Goal: Task Accomplishment & Management: Use online tool/utility

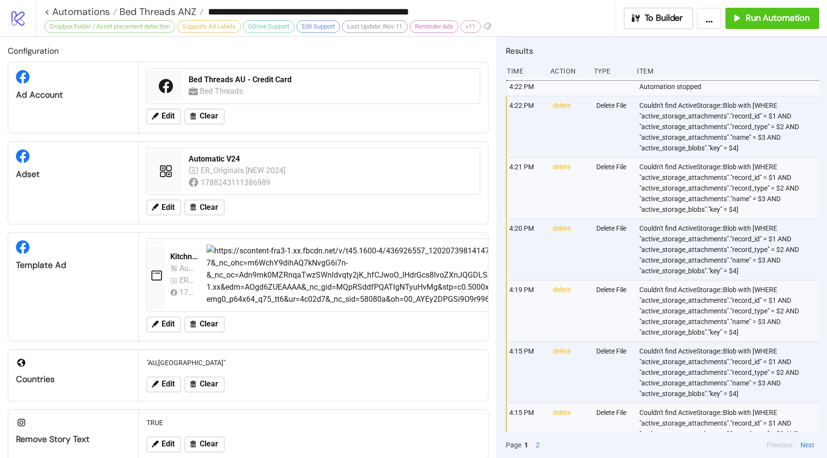
click at [96, 13] on link "< Automations" at bounding box center [80, 12] width 73 height 10
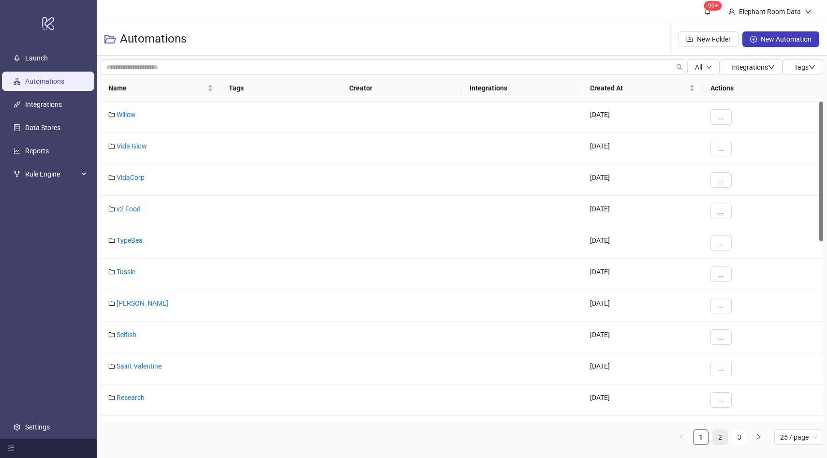
click at [726, 442] on link "2" at bounding box center [720, 437] width 15 height 15
click at [703, 438] on link "1" at bounding box center [700, 437] width 15 height 15
click at [131, 241] on link "TypeBea" at bounding box center [130, 240] width 26 height 8
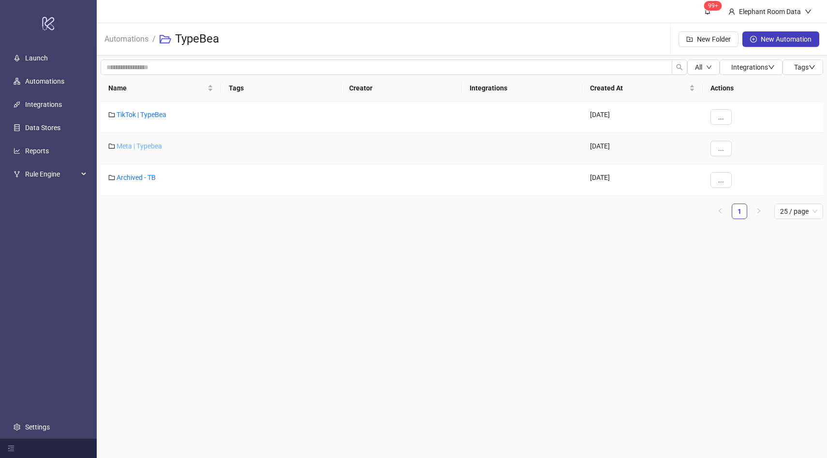
click at [154, 149] on link "Meta | Typebea" at bounding box center [139, 146] width 45 height 8
click at [147, 178] on link "Typebea AU" at bounding box center [135, 178] width 36 height 8
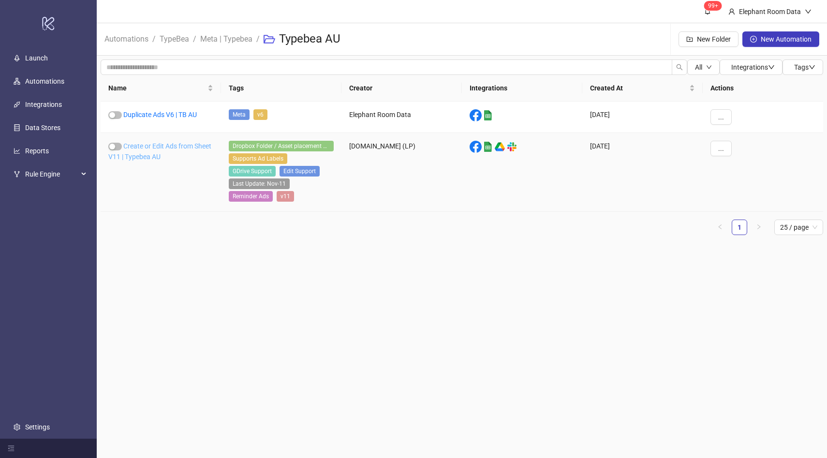
click at [162, 145] on link "Create or Edit Ads from Sheet V11 | Typebea AU" at bounding box center [159, 151] width 103 height 18
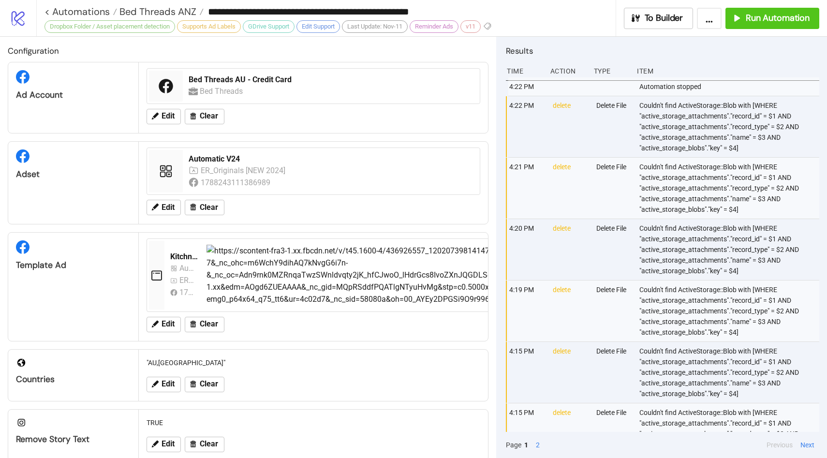
type input "**********"
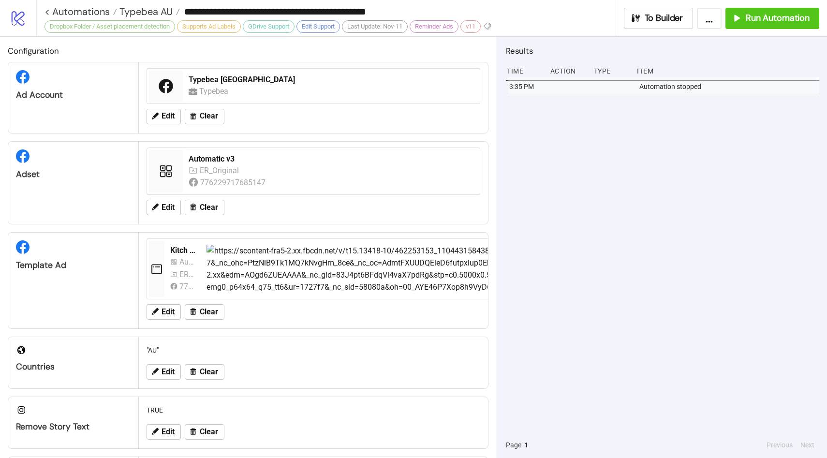
click at [776, 3] on div "**********" at bounding box center [431, 18] width 791 height 36
click at [772, 22] on span "Run Automation" at bounding box center [778, 18] width 64 height 11
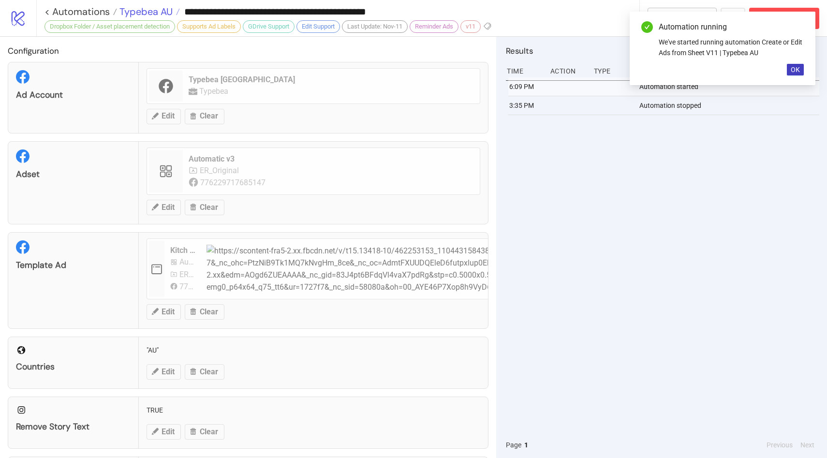
click at [140, 8] on span "Typebea AU" at bounding box center [145, 11] width 56 height 13
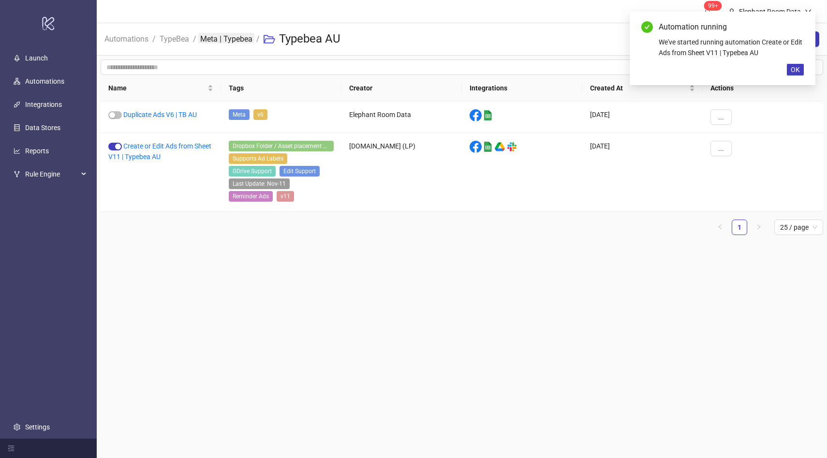
click at [206, 38] on link "Meta | Typebea" at bounding box center [226, 38] width 56 height 11
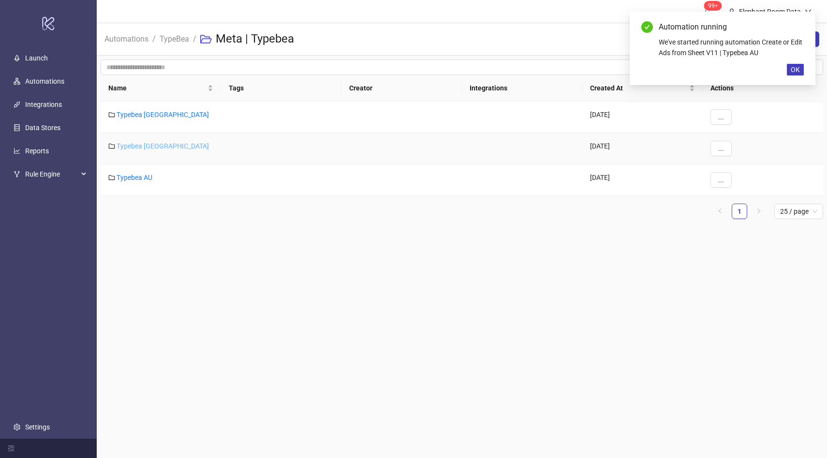
click at [144, 147] on link "Typebea [GEOGRAPHIC_DATA]" at bounding box center [163, 146] width 92 height 8
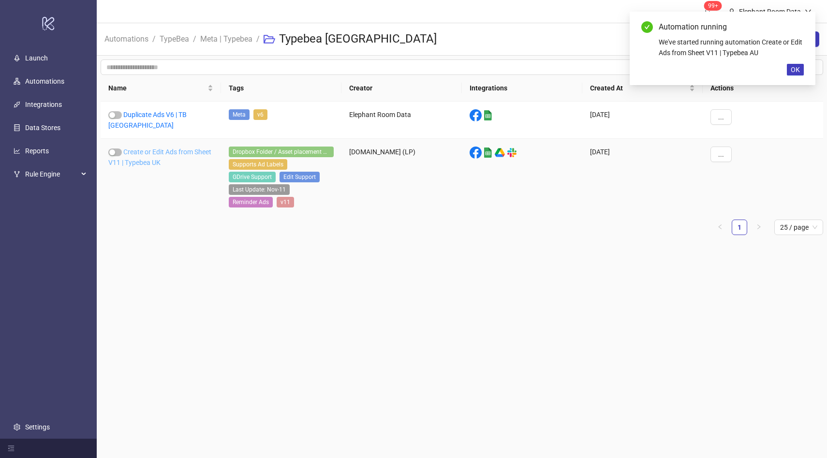
click at [150, 156] on link "Create or Edit Ads from Sheet V11 | Typebea UK" at bounding box center [159, 157] width 103 height 18
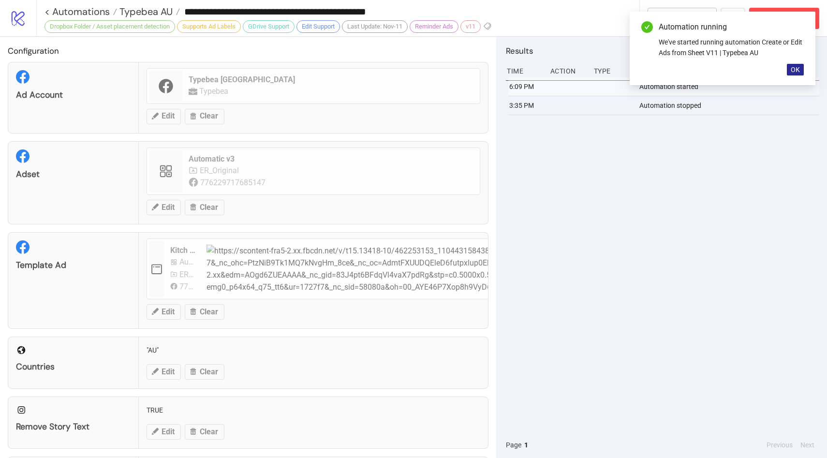
type input "**********"
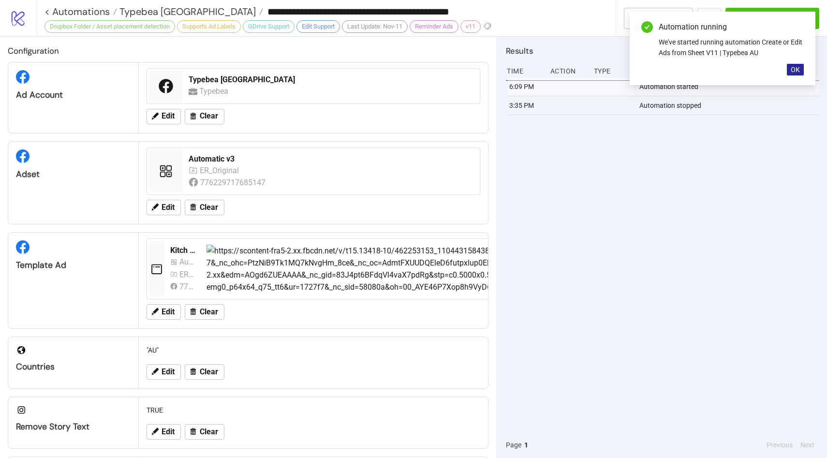
click at [797, 71] on span "OK" at bounding box center [795, 70] width 9 height 8
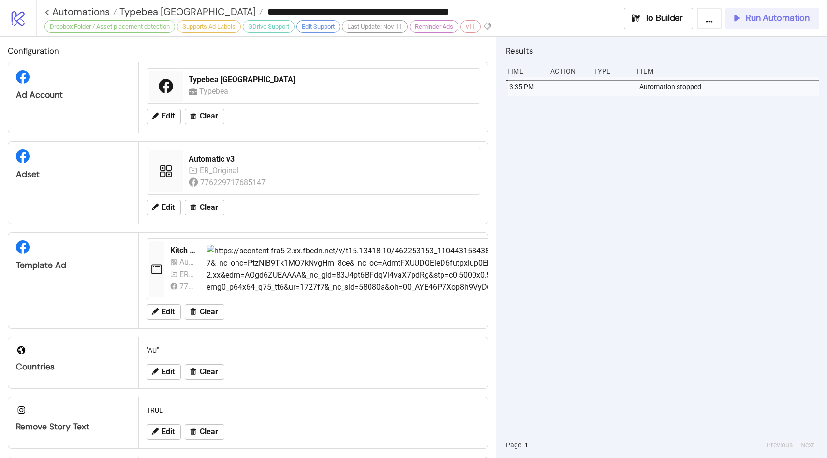
click at [786, 19] on span "Run Automation" at bounding box center [778, 18] width 64 height 11
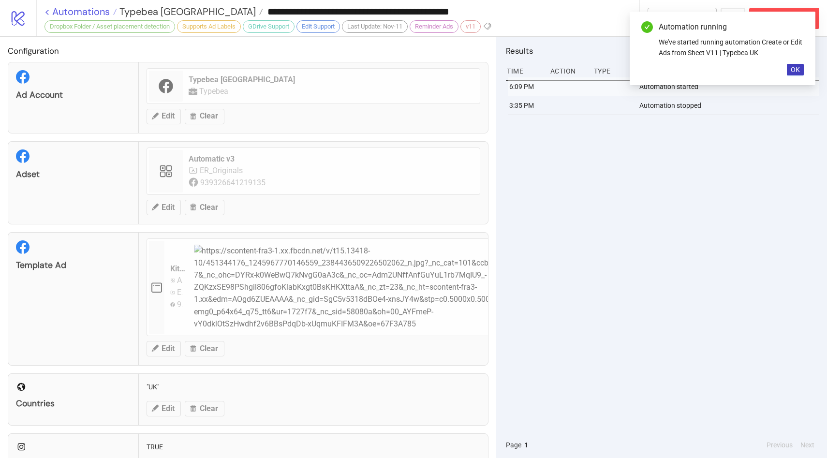
click at [87, 16] on link "< Automations" at bounding box center [80, 12] width 73 height 10
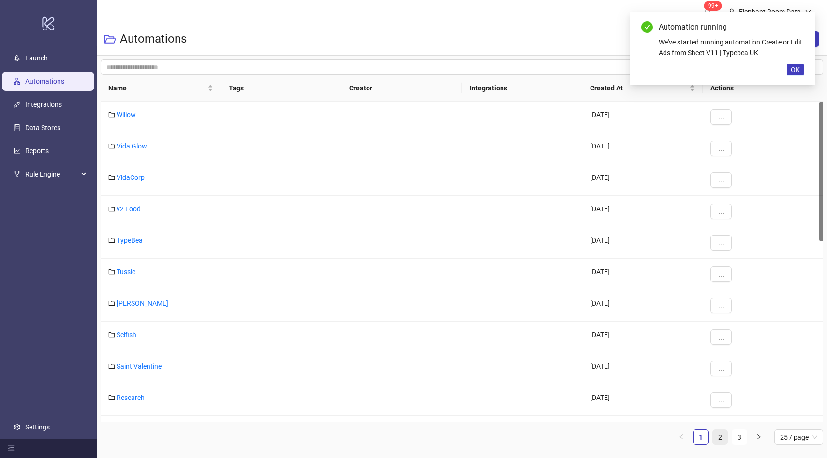
click at [722, 432] on link "2" at bounding box center [720, 437] width 15 height 15
click at [146, 271] on link "Bed Threads" at bounding box center [136, 272] width 38 height 8
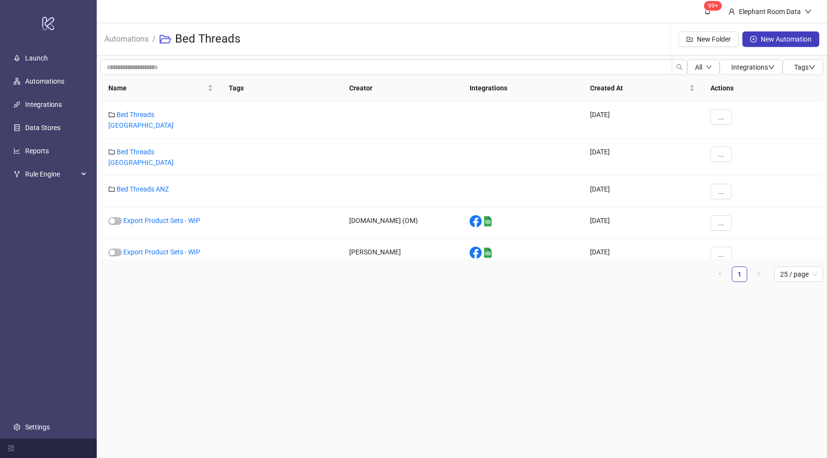
click at [135, 44] on span "Automations" at bounding box center [126, 39] width 44 height 12
click at [133, 40] on link "Automations" at bounding box center [127, 38] width 48 height 11
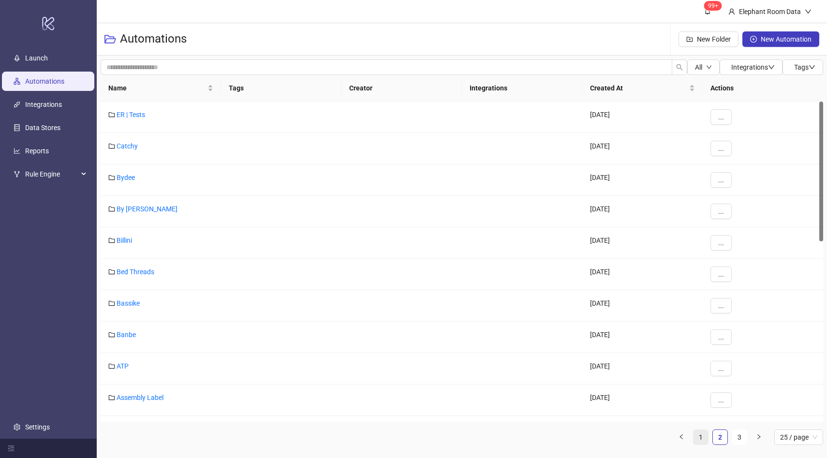
click at [705, 432] on link "1" at bounding box center [700, 437] width 15 height 15
click at [131, 242] on link "TypeBea" at bounding box center [130, 240] width 26 height 8
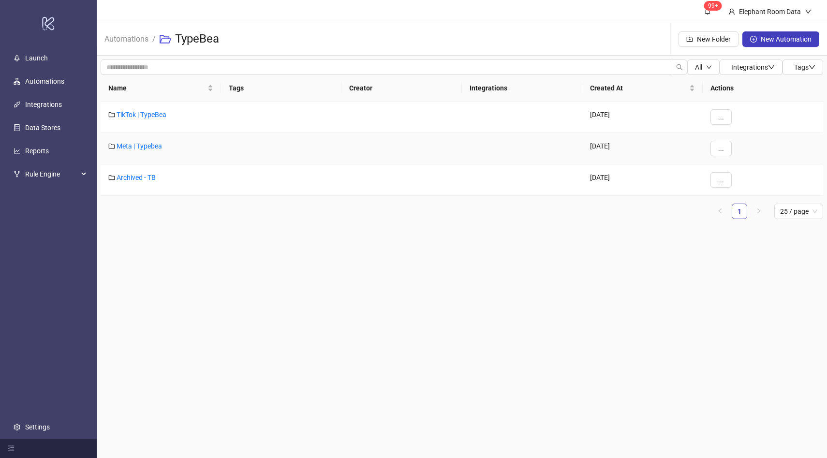
click at [155, 140] on div "Meta | Typebea" at bounding box center [161, 148] width 120 height 31
click at [155, 146] on link "Meta | Typebea" at bounding box center [139, 146] width 45 height 8
click at [144, 174] on link "Typebea AU" at bounding box center [135, 178] width 36 height 8
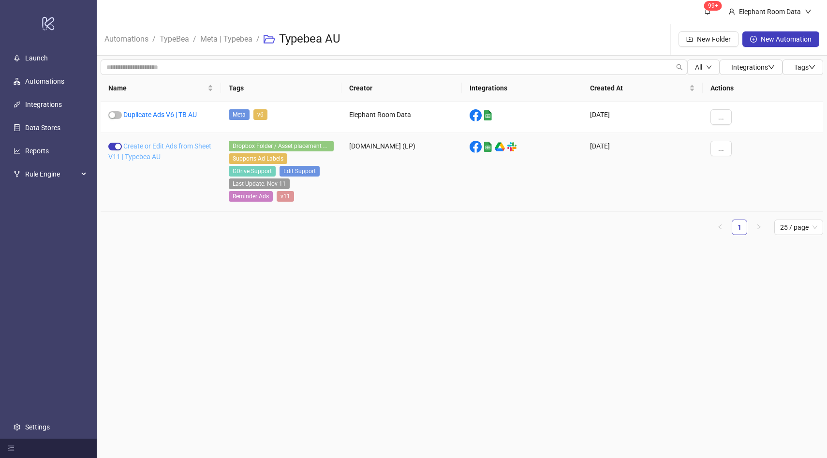
click at [156, 155] on link "Create or Edit Ads from Sheet V11 | Typebea AU" at bounding box center [159, 151] width 103 height 18
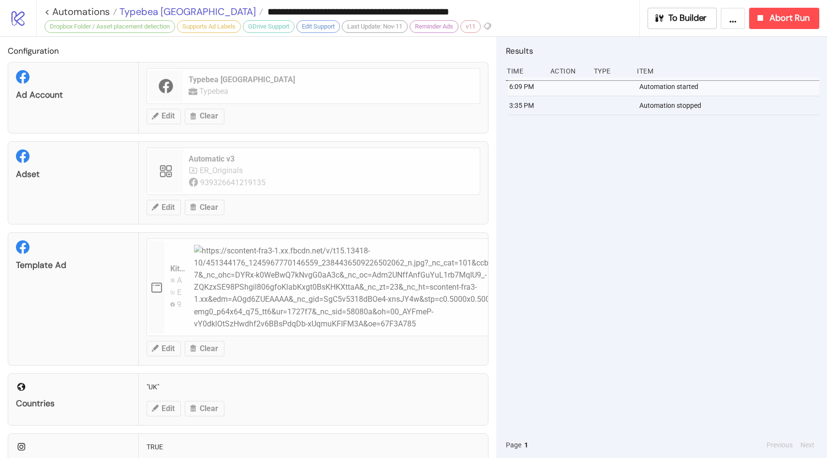
type input "**********"
click at [107, 14] on link "< Automations" at bounding box center [80, 12] width 73 height 10
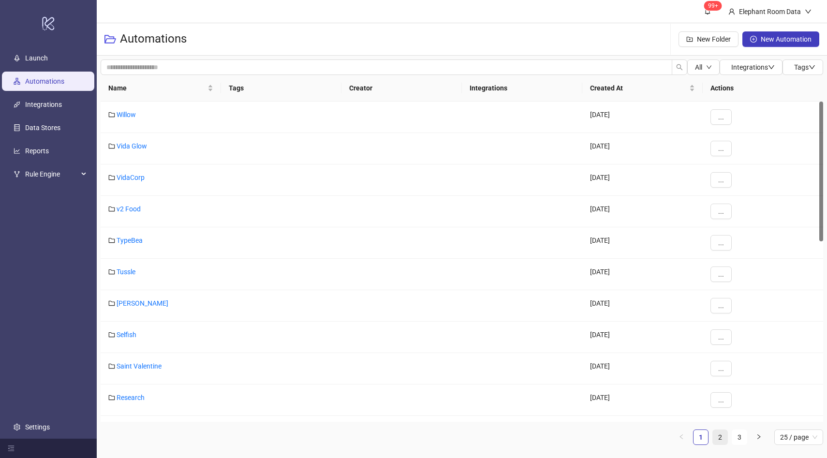
click at [722, 437] on link "2" at bounding box center [720, 437] width 15 height 15
click at [129, 273] on link "Bed Threads" at bounding box center [136, 272] width 38 height 8
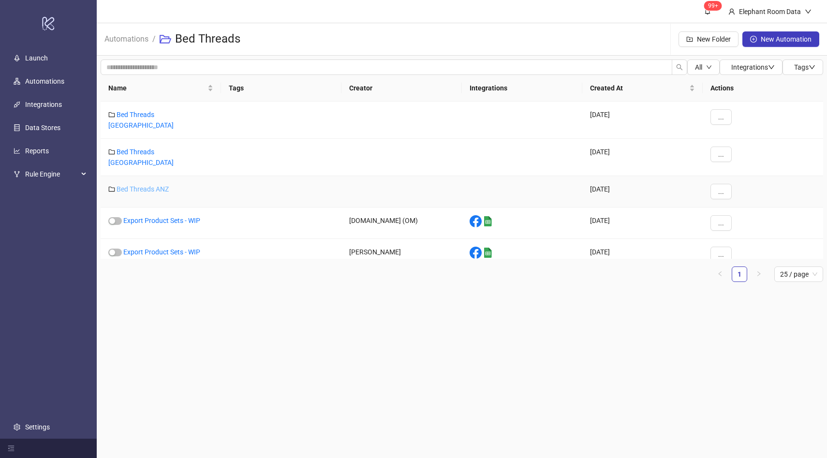
click at [162, 185] on link "Bed Threads ANZ" at bounding box center [143, 189] width 52 height 8
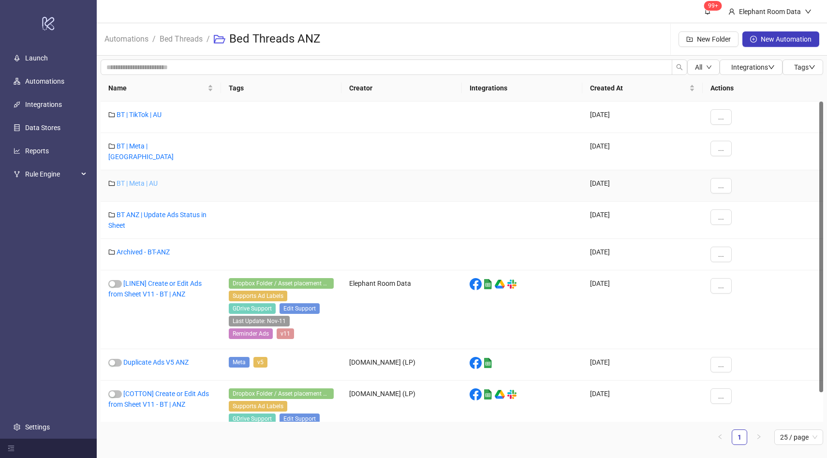
click at [155, 179] on link "BT | Meta | AU" at bounding box center [137, 183] width 41 height 8
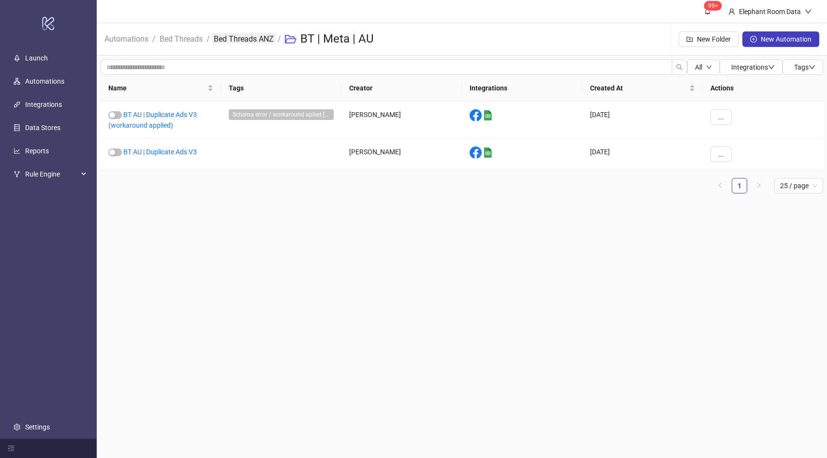
click at [244, 39] on link "Bed Threads ANZ" at bounding box center [244, 38] width 64 height 11
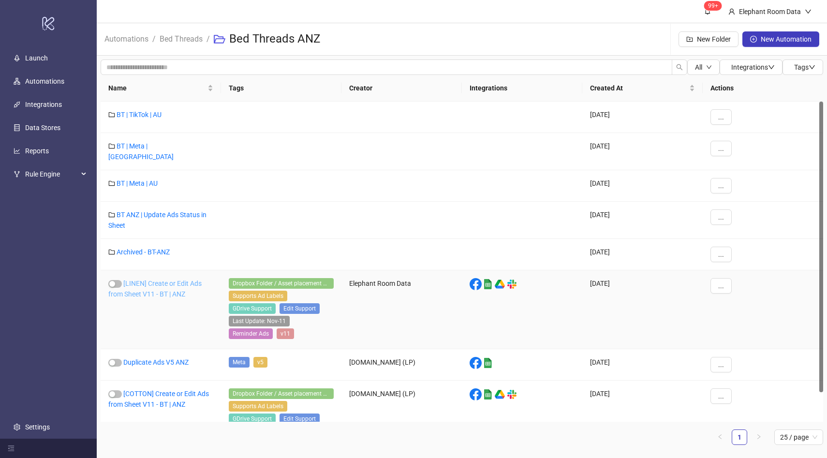
click at [157, 280] on link "[LINEN] Create or Edit Ads from Sheet V11 - BT | ANZ" at bounding box center [154, 289] width 93 height 18
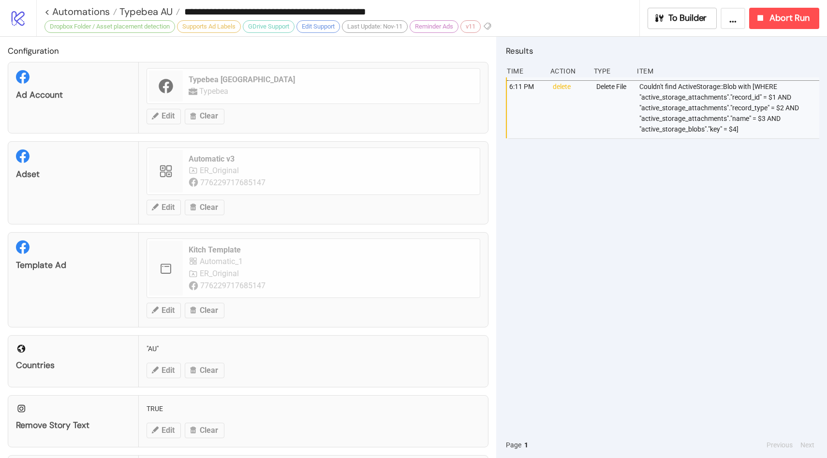
type input "**********"
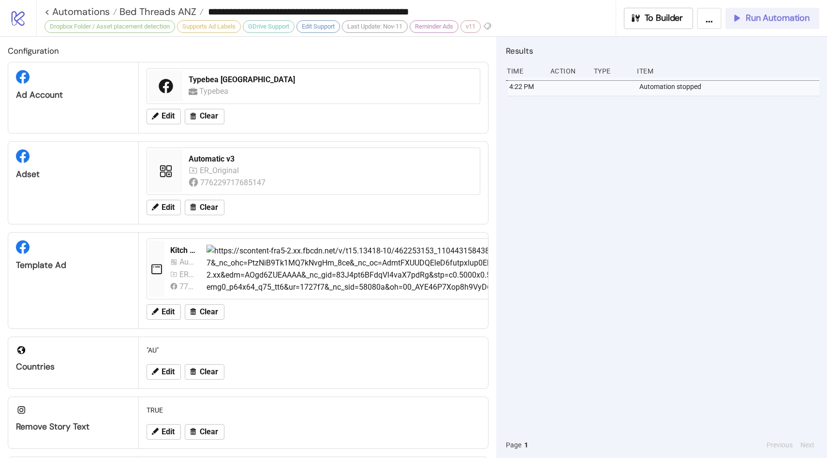
click at [783, 26] on button "Run Automation" at bounding box center [772, 18] width 94 height 21
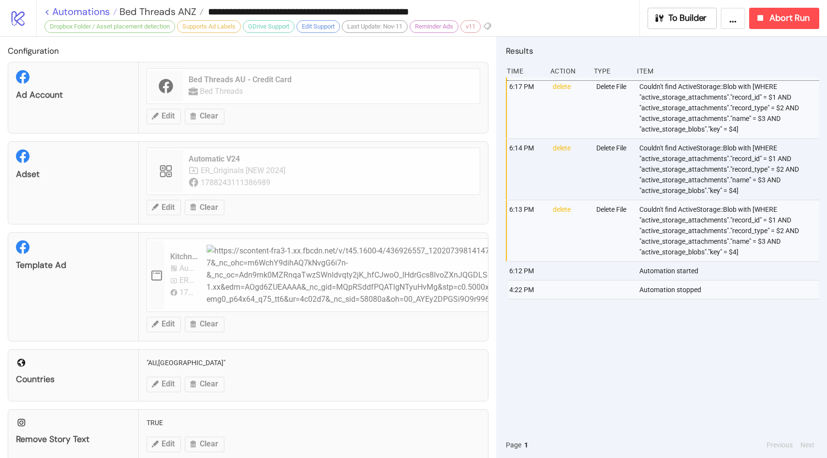
click at [97, 9] on link "< Automations" at bounding box center [80, 12] width 73 height 10
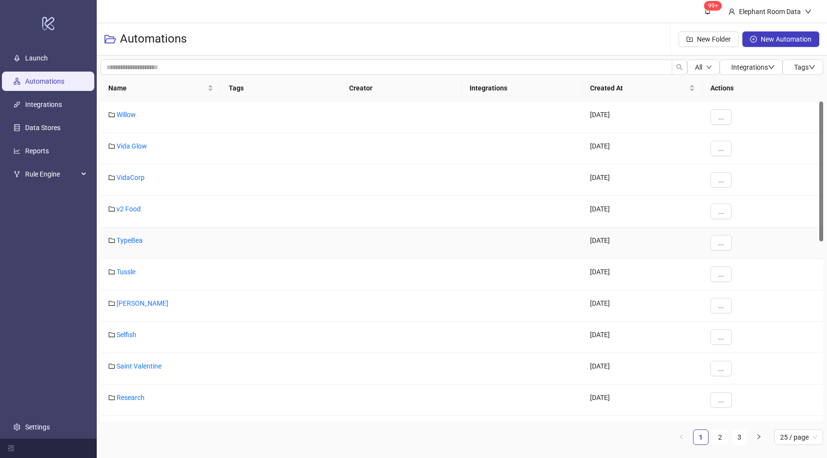
click at [135, 232] on div "TypeBea" at bounding box center [161, 242] width 120 height 31
click at [135, 235] on div "TypeBea" at bounding box center [161, 242] width 120 height 31
click at [135, 241] on link "TypeBea" at bounding box center [130, 240] width 26 height 8
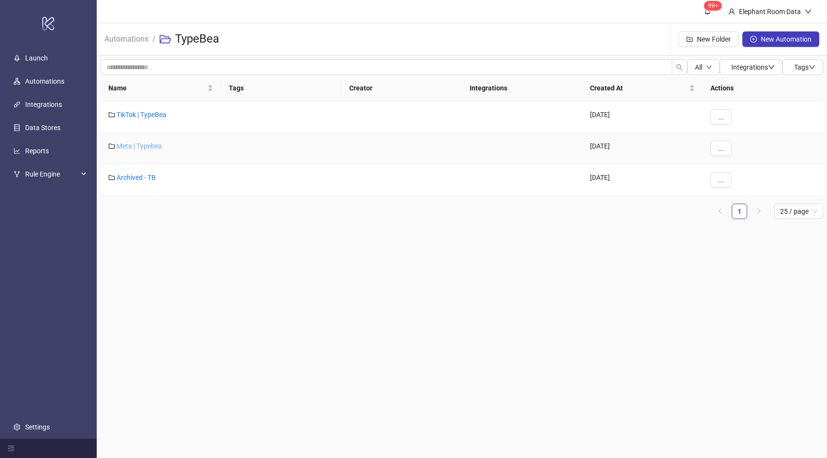
click at [155, 143] on link "Meta | Typebea" at bounding box center [139, 146] width 45 height 8
click at [141, 182] on div "Typebea AU" at bounding box center [161, 179] width 120 height 31
click at [141, 179] on link "Typebea AU" at bounding box center [135, 178] width 36 height 8
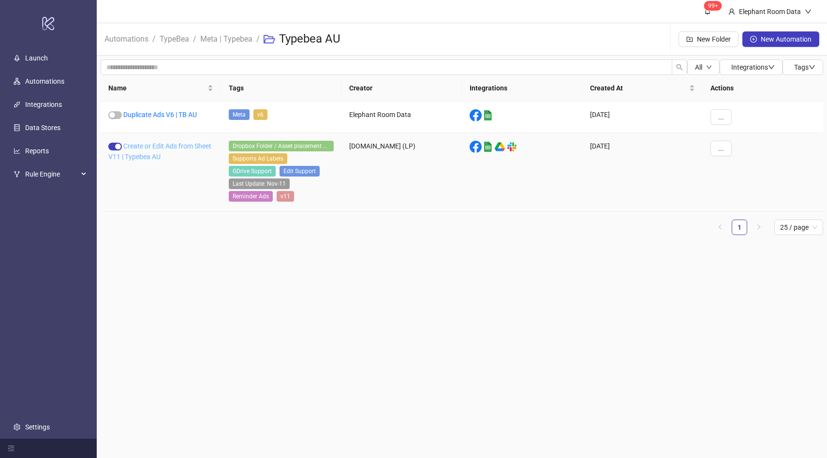
click at [150, 156] on link "Create or Edit Ads from Sheet V11 | Typebea AU" at bounding box center [159, 151] width 103 height 18
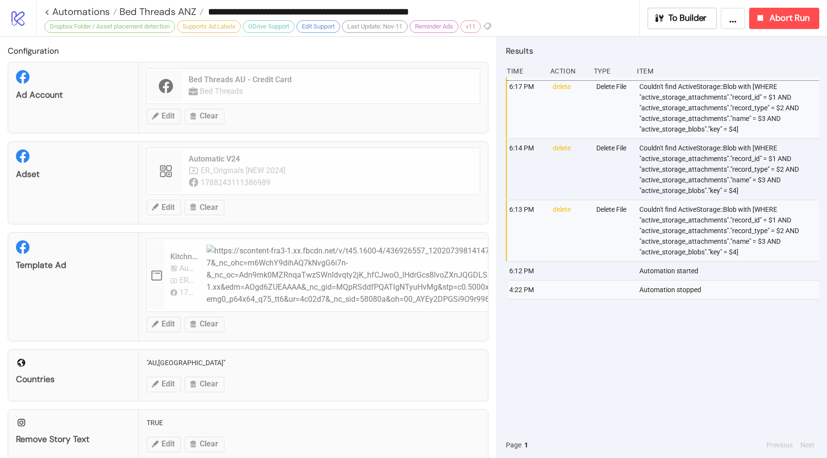
type input "**********"
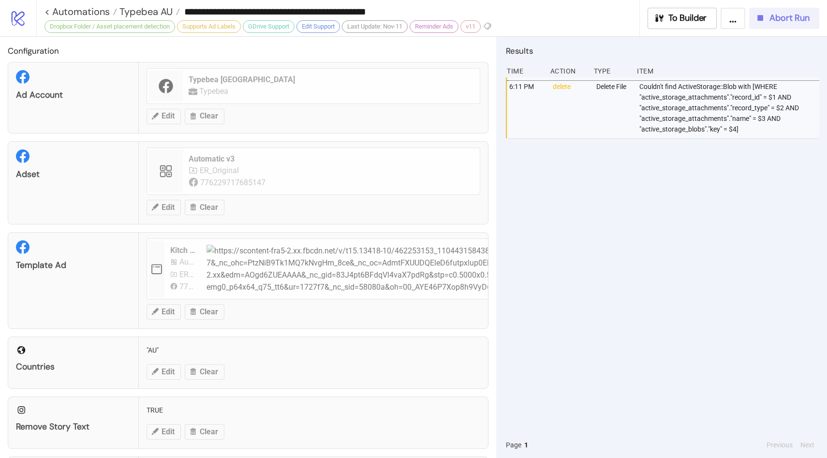
click at [765, 18] on icon "button" at bounding box center [760, 18] width 11 height 11
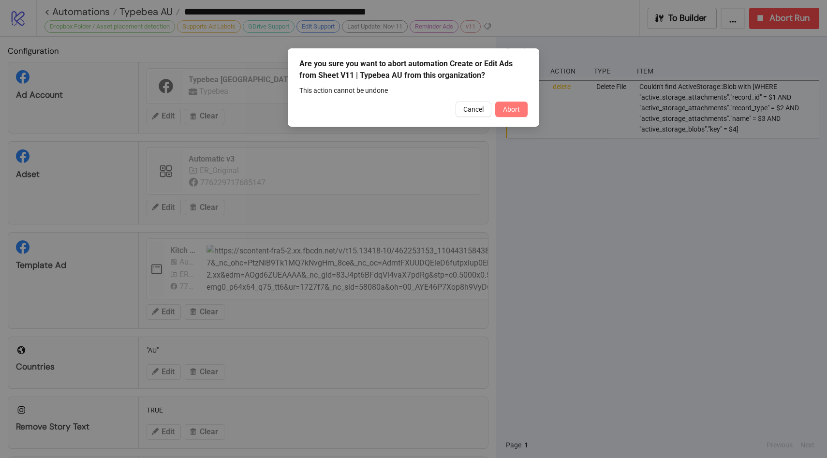
click at [519, 114] on button "Abort" at bounding box center [511, 109] width 32 height 15
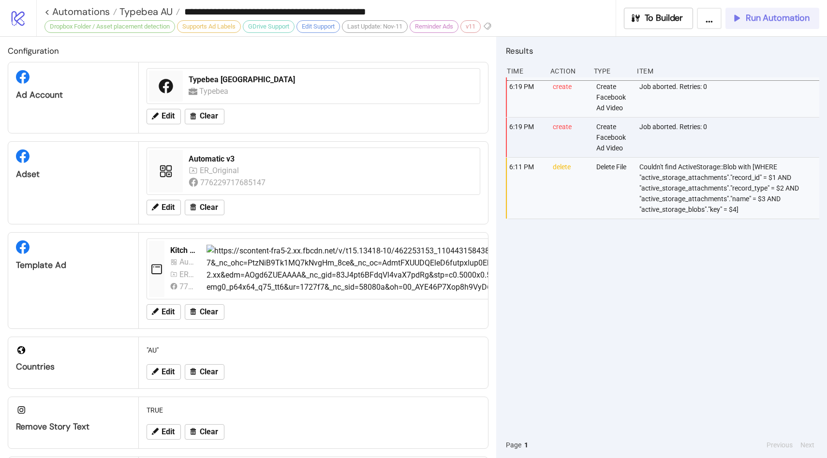
click at [771, 23] on span "Run Automation" at bounding box center [778, 18] width 64 height 11
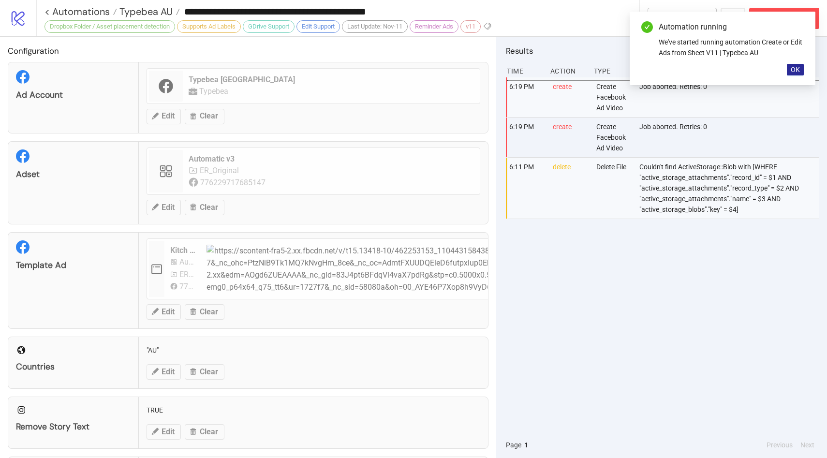
click at [796, 64] on button "OK" at bounding box center [795, 70] width 17 height 12
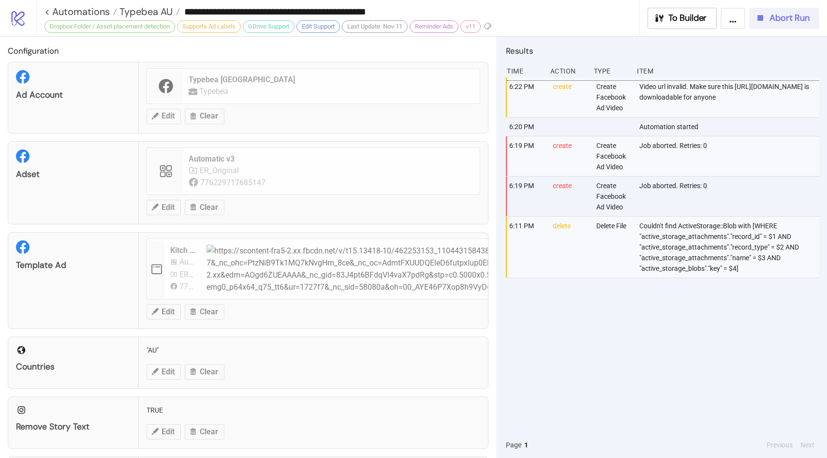
click at [780, 19] on span "Abort Run" at bounding box center [789, 18] width 40 height 11
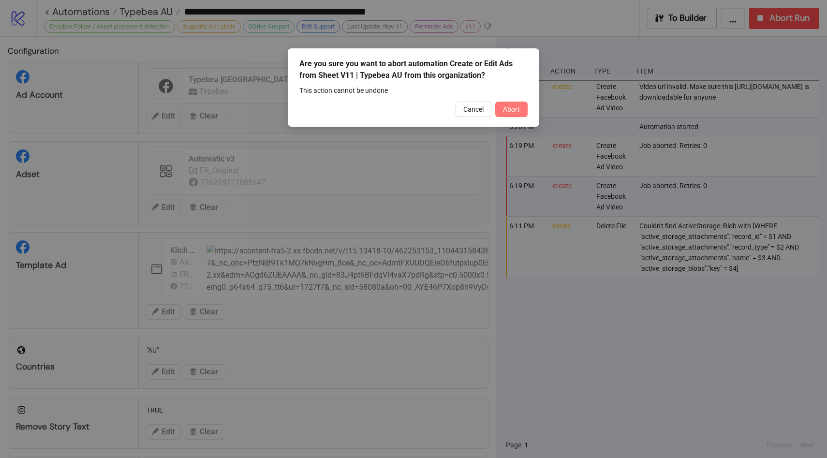
click at [521, 113] on button "Abort" at bounding box center [511, 109] width 32 height 15
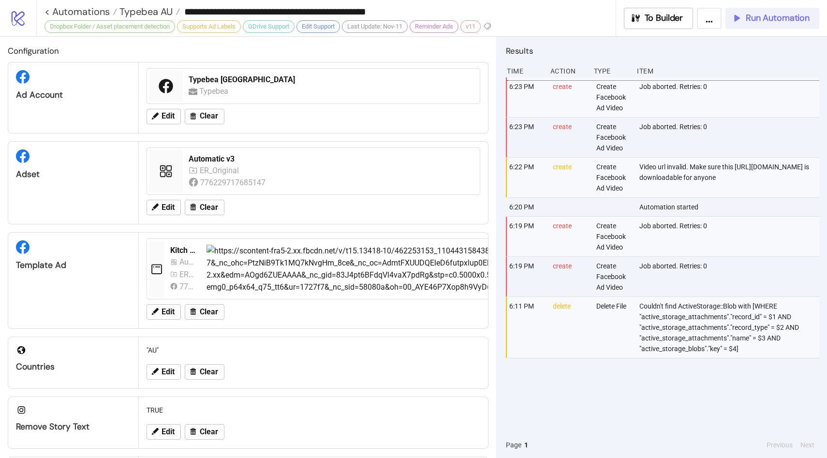
click at [765, 17] on span "Run Automation" at bounding box center [778, 18] width 64 height 11
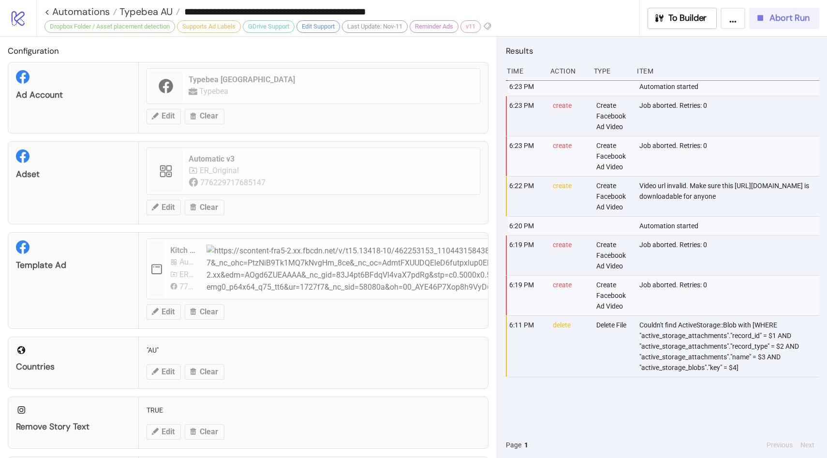
click at [776, 27] on button "Abort Run" at bounding box center [784, 18] width 70 height 21
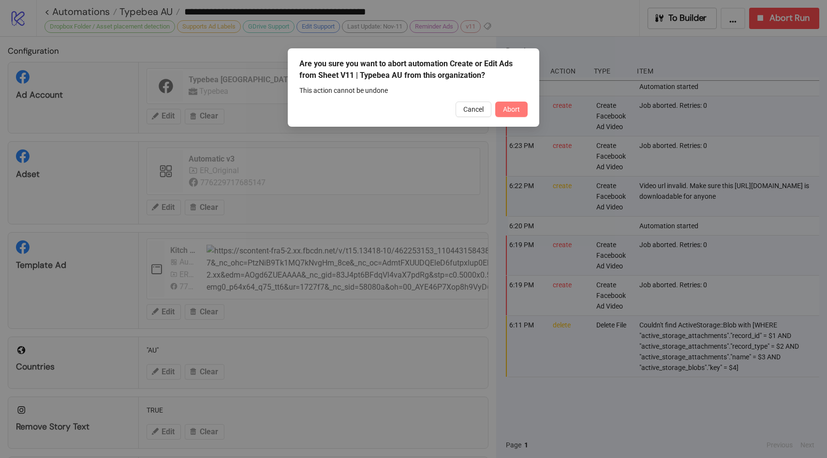
click at [508, 106] on span "Abort" at bounding box center [511, 109] width 17 height 8
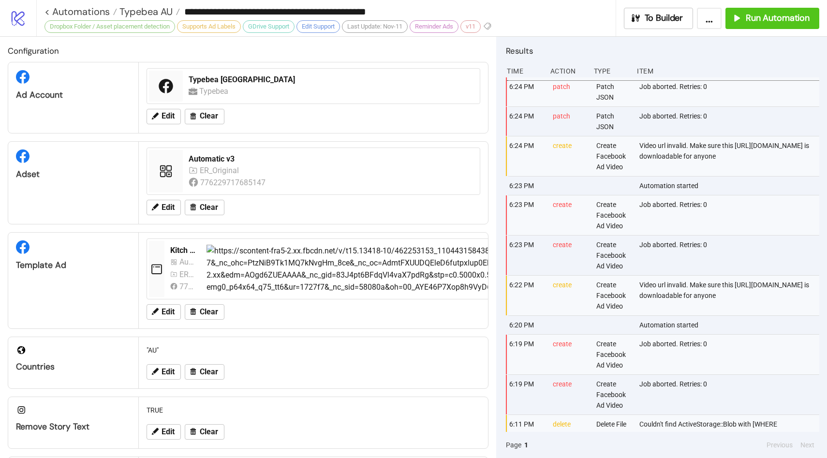
click at [782, 7] on div "**********" at bounding box center [431, 18] width 791 height 36
click at [778, 20] on span "Run Automation" at bounding box center [778, 18] width 64 height 11
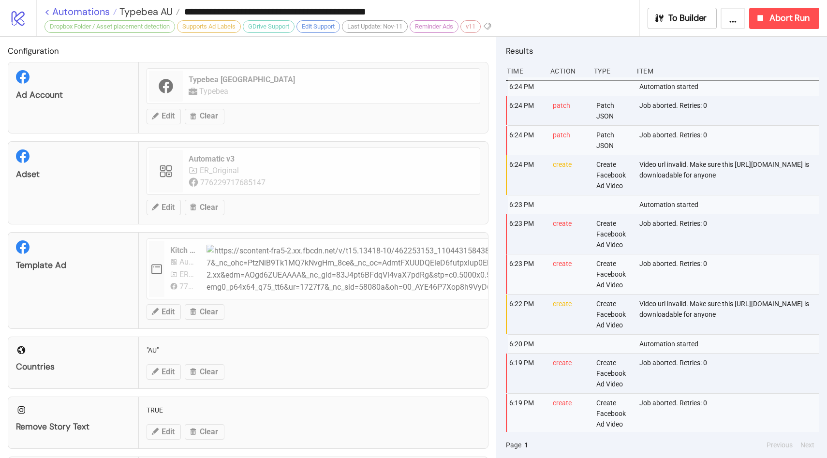
click at [98, 10] on link "< Automations" at bounding box center [80, 12] width 73 height 10
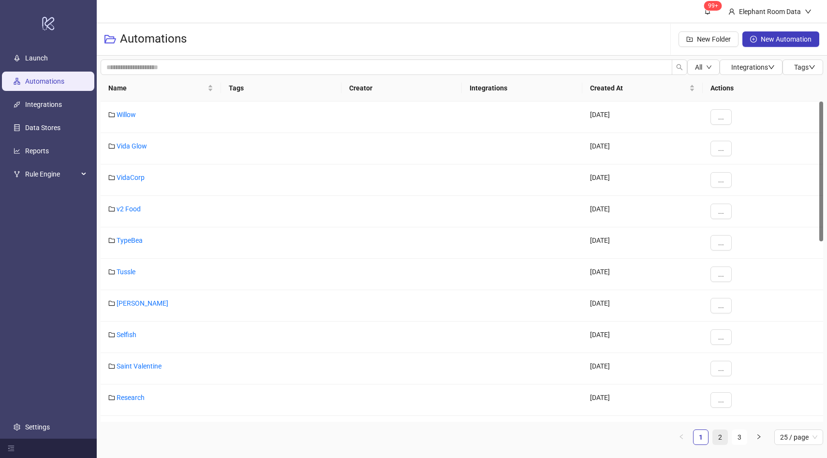
click at [721, 438] on link "2" at bounding box center [720, 437] width 15 height 15
click at [130, 273] on link "Bed Threads" at bounding box center [136, 272] width 38 height 8
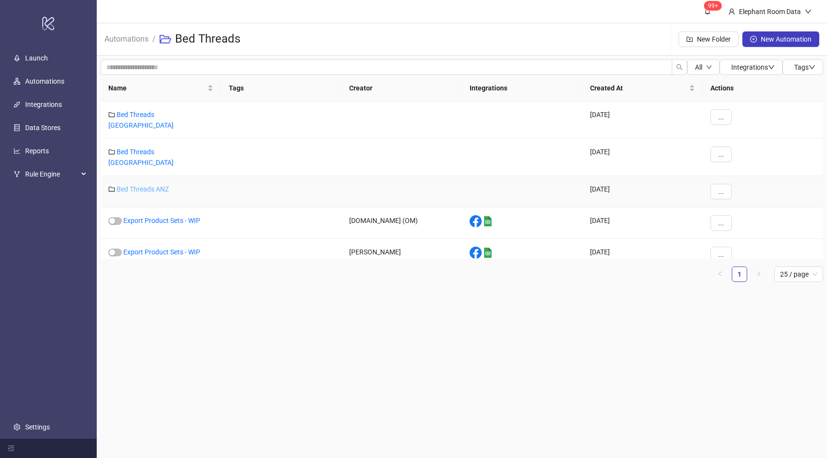
click at [163, 185] on link "Bed Threads ANZ" at bounding box center [143, 189] width 52 height 8
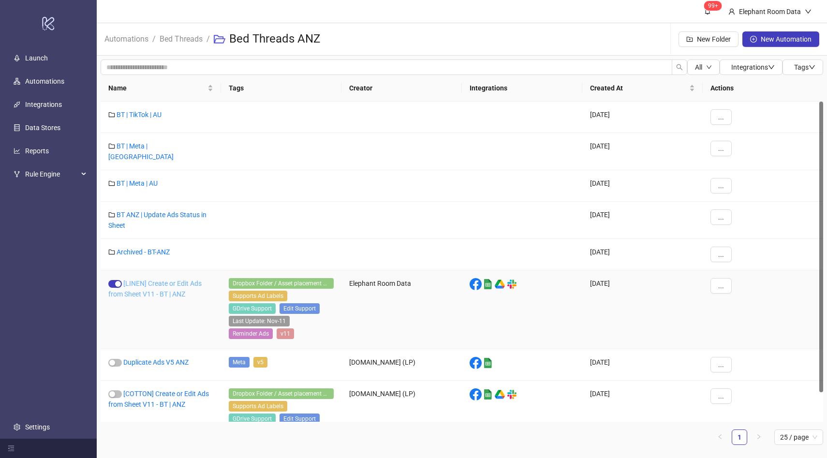
click at [169, 289] on link "[LINEN] Create or Edit Ads from Sheet V11 - BT | ANZ" at bounding box center [154, 289] width 93 height 18
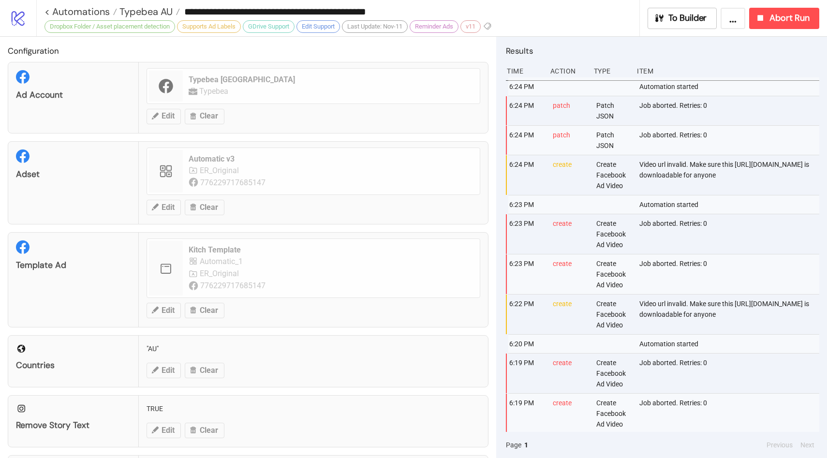
type input "**********"
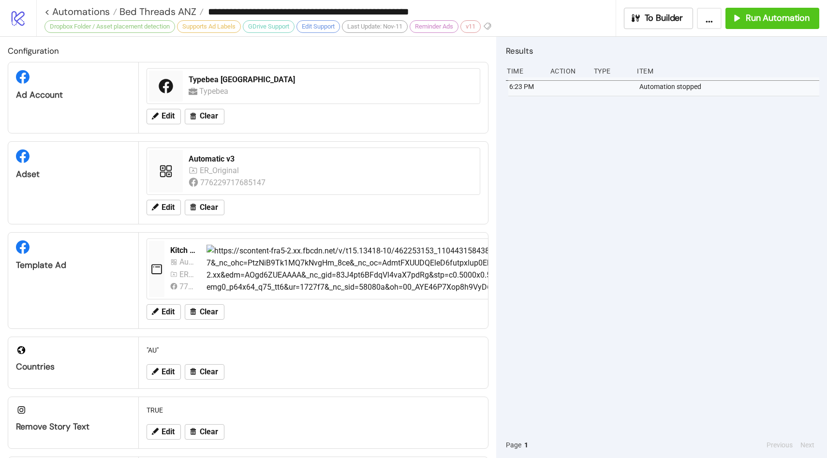
click at [190, 0] on div "**********" at bounding box center [329, 11] width 571 height 23
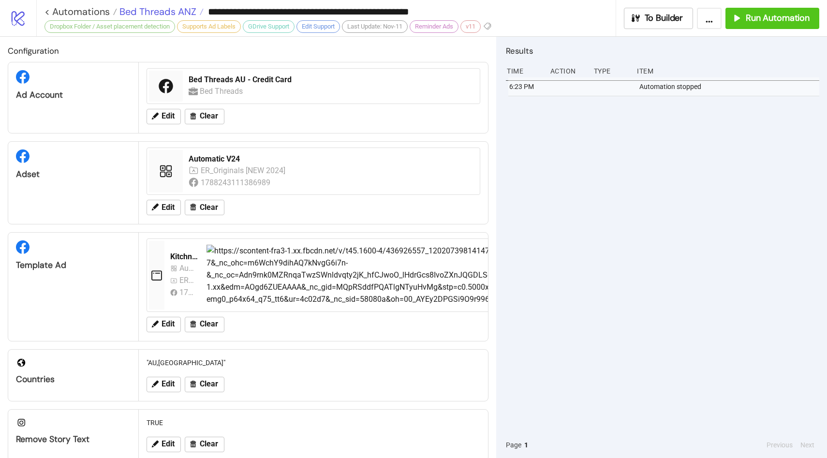
click at [190, 8] on span "Bed Threads ANZ" at bounding box center [156, 11] width 79 height 13
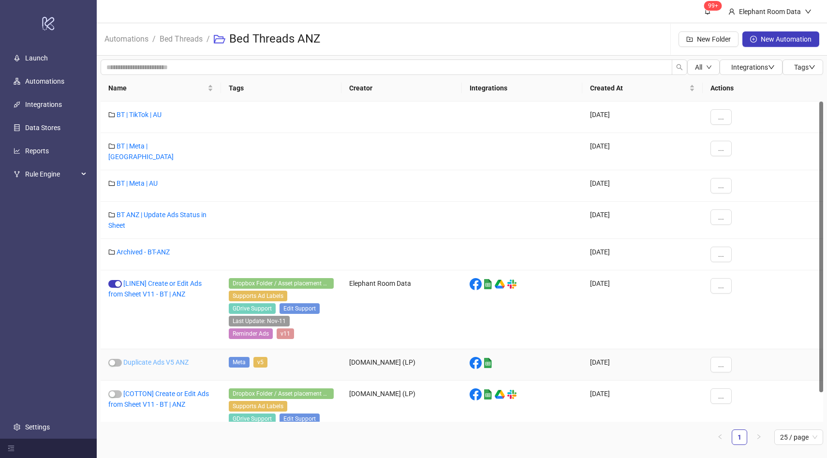
click at [154, 359] on link "Duplicate Ads V5 ANZ" at bounding box center [155, 362] width 65 height 8
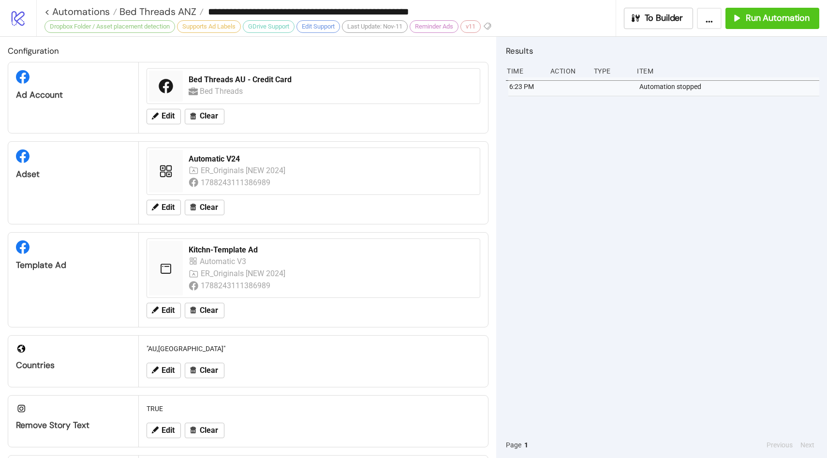
type input "**********"
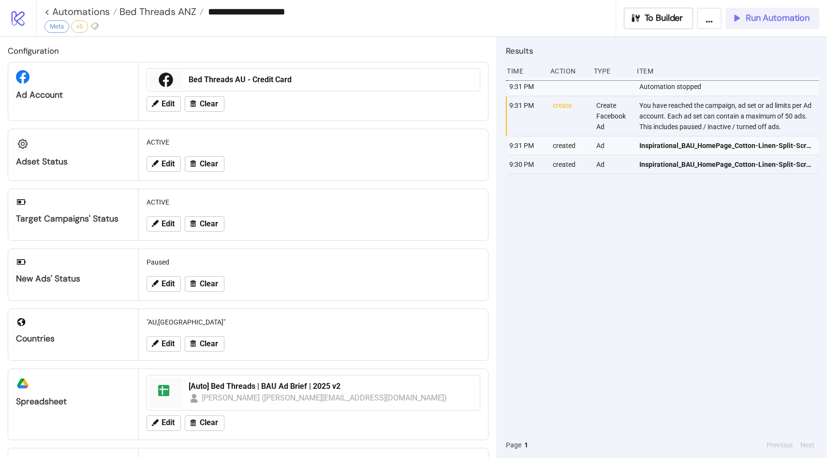
click at [749, 18] on span "Run Automation" at bounding box center [778, 18] width 64 height 11
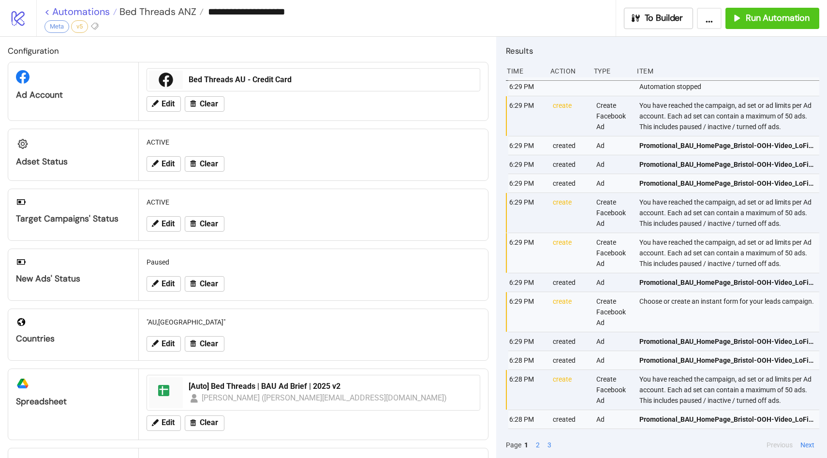
click at [96, 7] on link "< Automations" at bounding box center [80, 12] width 73 height 10
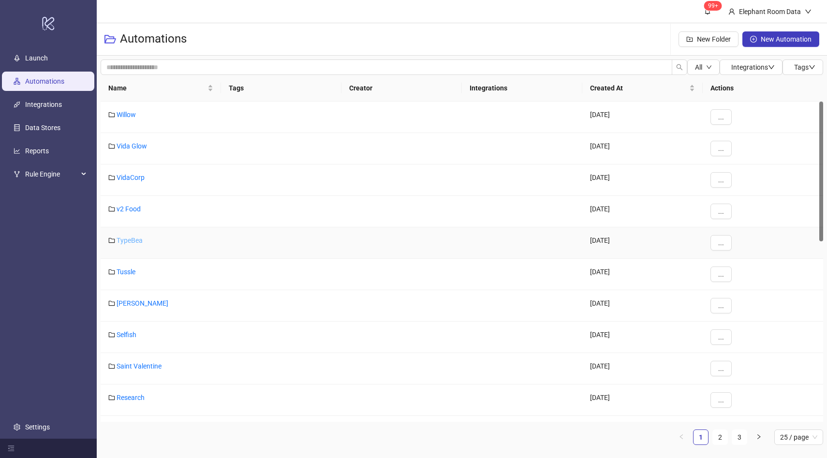
click at [131, 238] on link "TypeBea" at bounding box center [130, 240] width 26 height 8
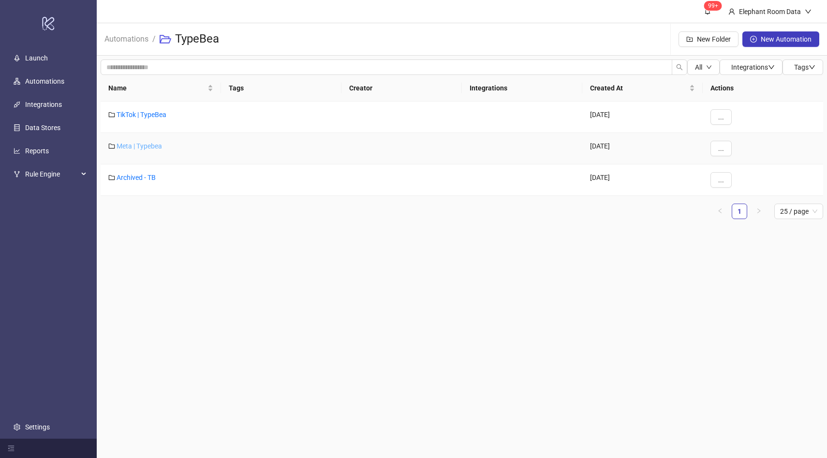
click at [153, 146] on link "Meta | Typebea" at bounding box center [139, 146] width 45 height 8
click at [143, 176] on link "Typebea AU" at bounding box center [135, 178] width 36 height 8
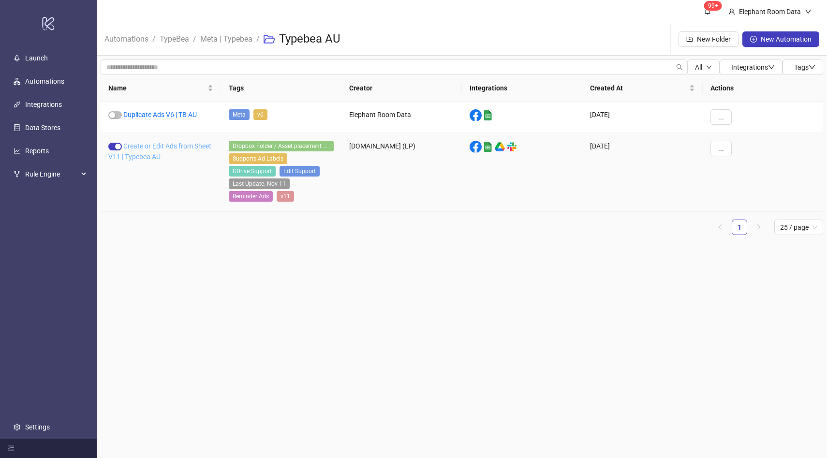
click at [159, 155] on link "Create or Edit Ads from Sheet V11 | Typebea AU" at bounding box center [159, 151] width 103 height 18
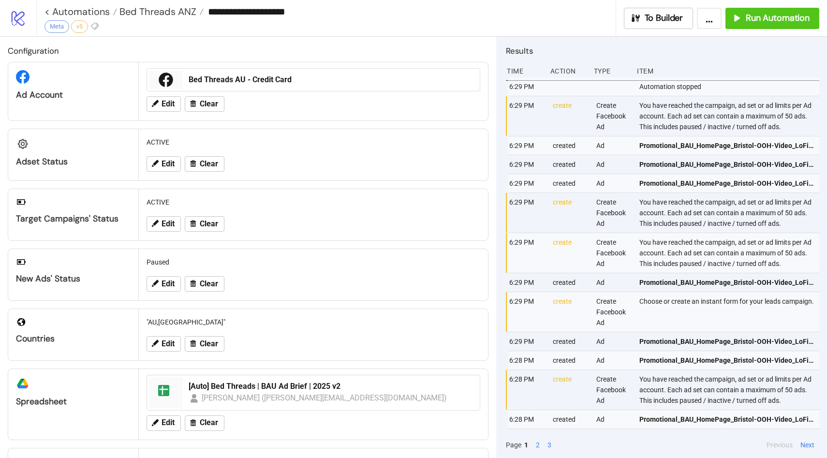
type input "**********"
